Goal: Transaction & Acquisition: Book appointment/travel/reservation

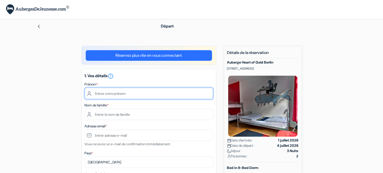
click at [99, 94] on input "text" at bounding box center [149, 93] width 128 height 11
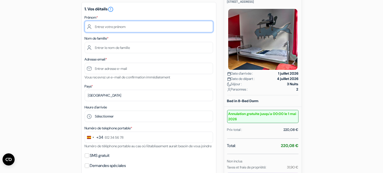
scroll to position [51, 0]
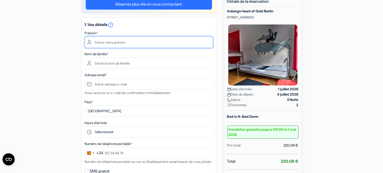
click at [109, 43] on input "text" at bounding box center [149, 42] width 128 height 11
type input "Pauline"
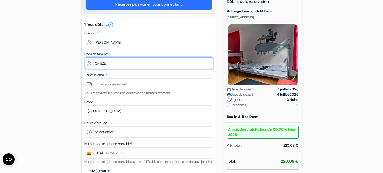
type input "CHIEZE"
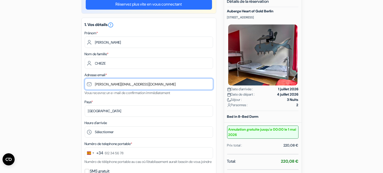
type input "[PERSON_NAME][EMAIL_ADDRESS][DOMAIN_NAME]"
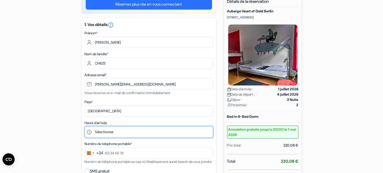
select select "14"
click option "14:00" at bounding box center [0, 0] width 0 height 0
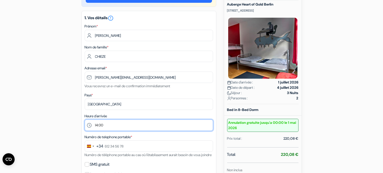
scroll to position [78, 0]
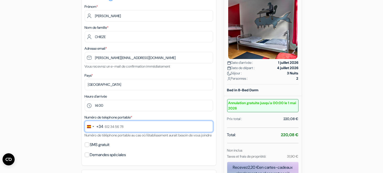
click at [120, 129] on input "text" at bounding box center [149, 126] width 128 height 11
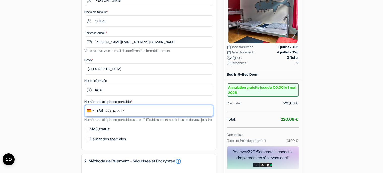
scroll to position [104, 0]
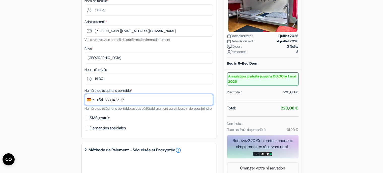
type input "660 14 85 27"
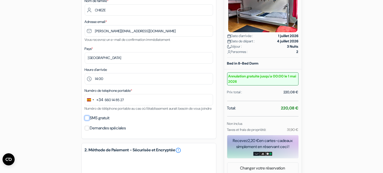
click at [88, 120] on input "SMS gratuit" at bounding box center [87, 118] width 5 height 5
checkbox input "true"
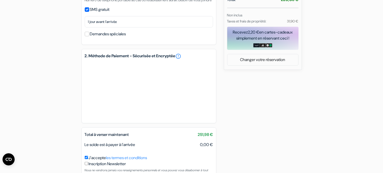
scroll to position [252, 0]
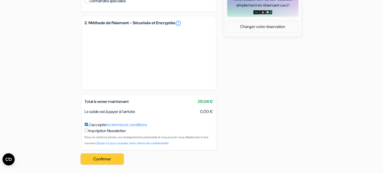
click at [100, 159] on button "Confirmer Loading..." at bounding box center [102, 159] width 42 height 10
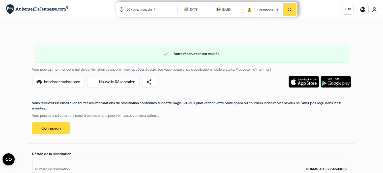
click at [18, 10] on img at bounding box center [37, 9] width 63 height 10
